Goal: Navigation & Orientation: Find specific page/section

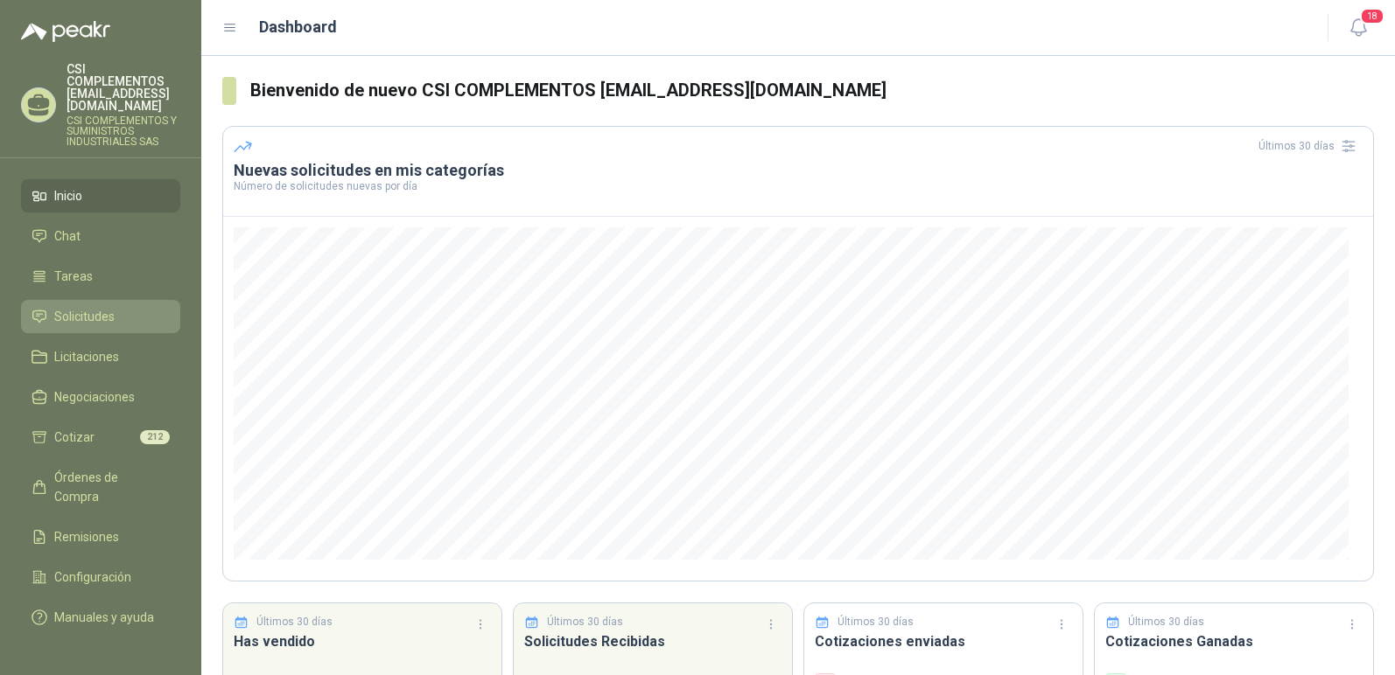
click at [98, 307] on span "Solicitudes" at bounding box center [84, 316] width 60 height 19
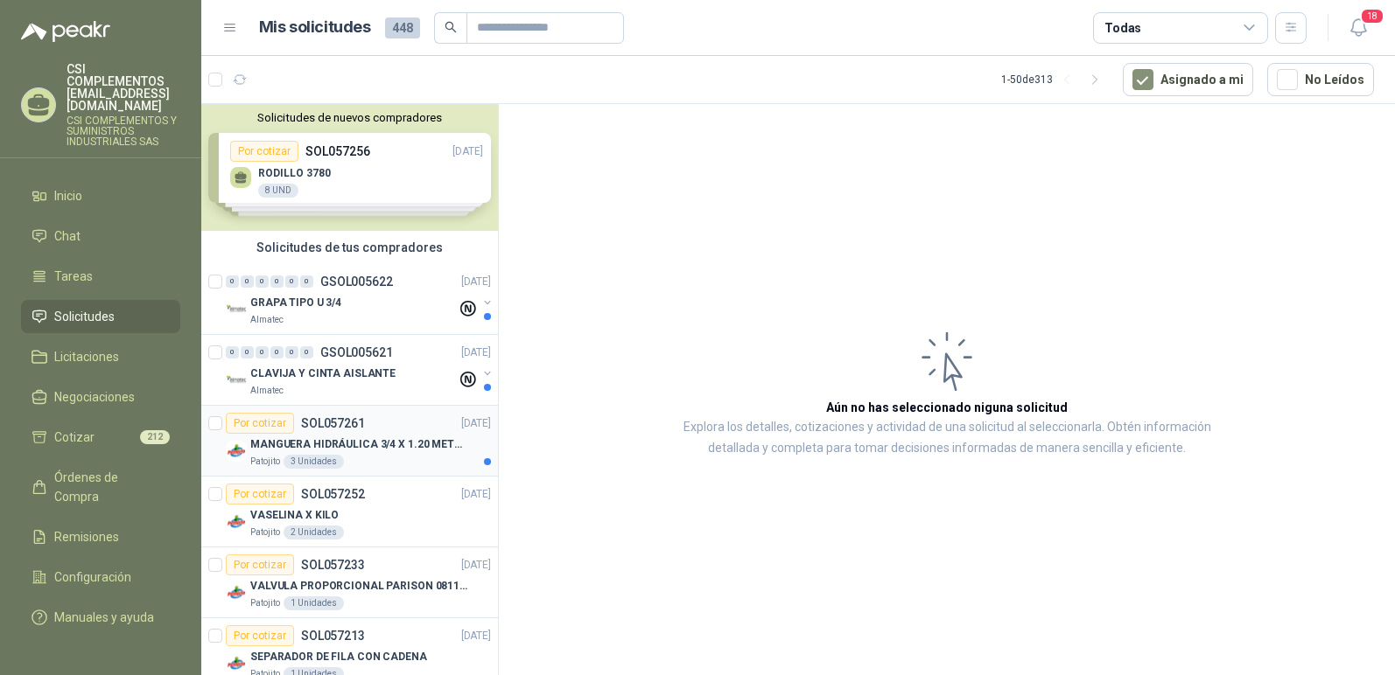
click at [308, 452] on p "MANGUERA HIDRÁULICA 3/4 X 1.20 METROS DE LONGITUD HR-HR-ACOPLADA" at bounding box center [359, 445] width 218 height 17
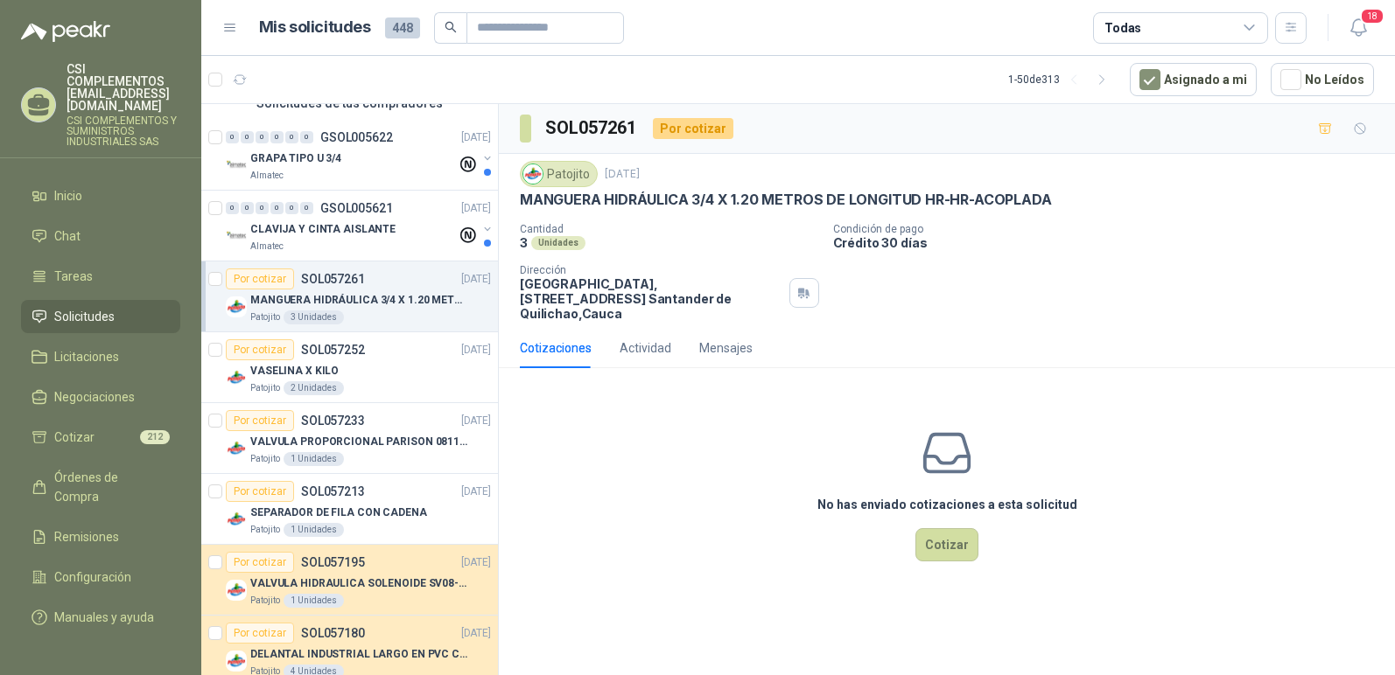
scroll to position [175, 0]
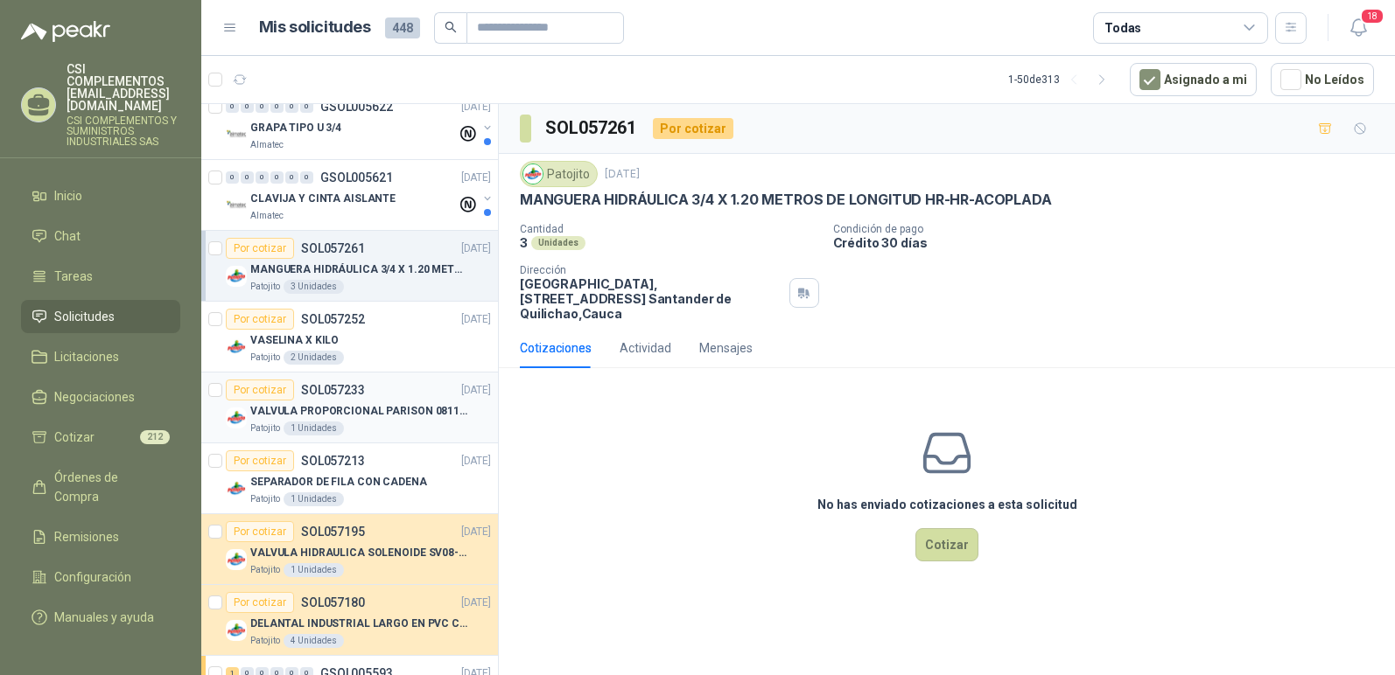
click at [325, 416] on p "VALVULA PROPORCIONAL PARISON 0811404612 / 4WRPEH6C4 REXROTH" at bounding box center [359, 411] width 218 height 17
